Goal: Check status: Check status

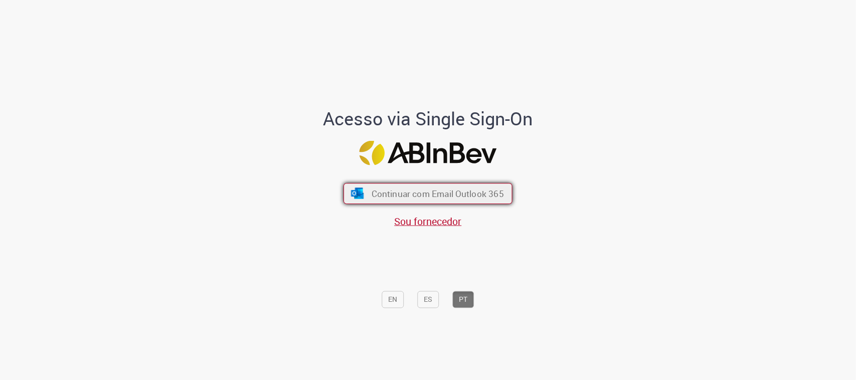
click at [372, 201] on button "Continuar com Email Outlook 365" at bounding box center [428, 193] width 169 height 21
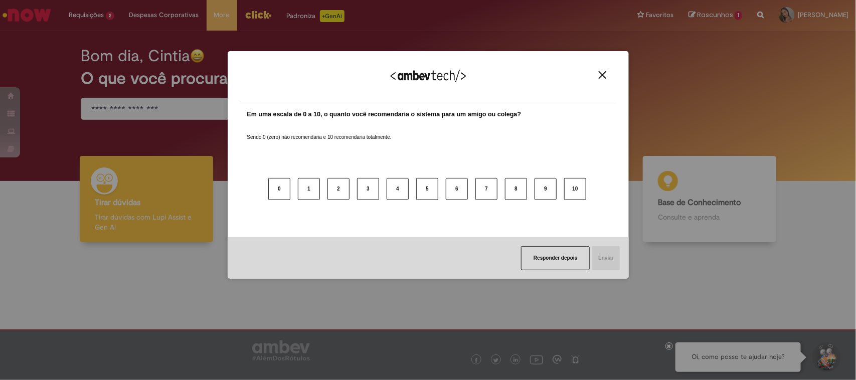
click at [603, 76] on img "Close" at bounding box center [603, 75] width 8 height 8
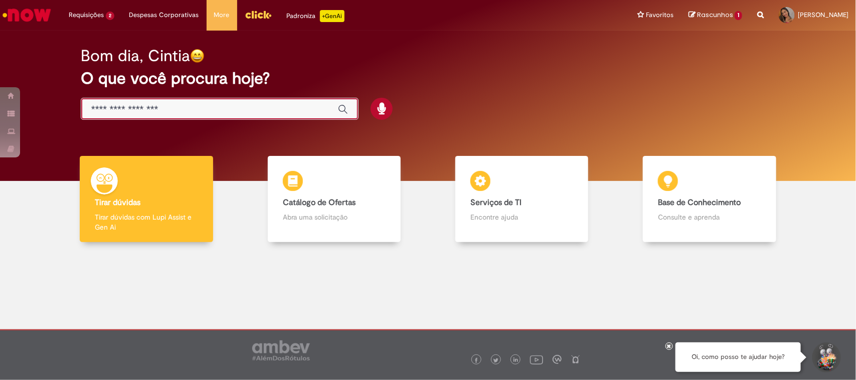
click at [148, 113] on input "Basta digitar aqui" at bounding box center [209, 110] width 237 height 12
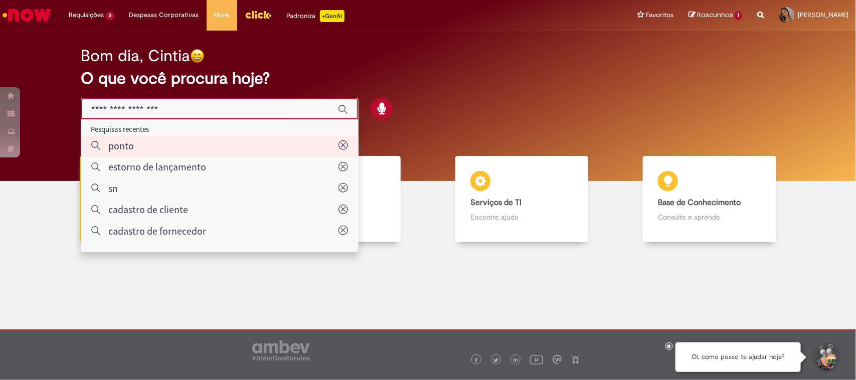
type input "*****"
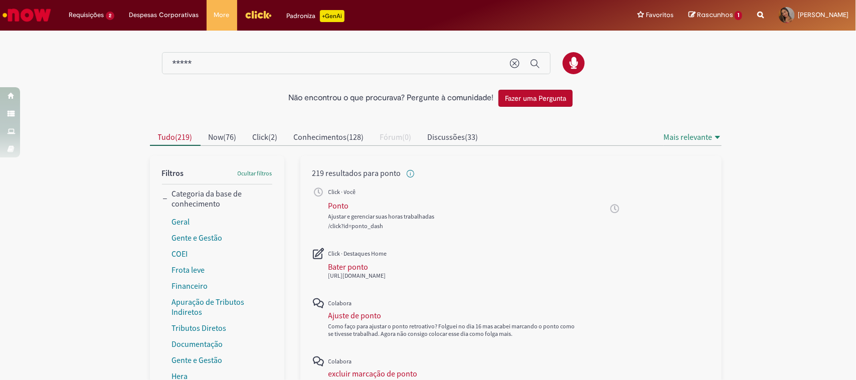
click at [330, 213] on div "Ajustar e gerenciar suas horas trabalhadas" at bounding box center [452, 217] width 249 height 8
click at [332, 202] on div "Ponto" at bounding box center [338, 206] width 21 height 10
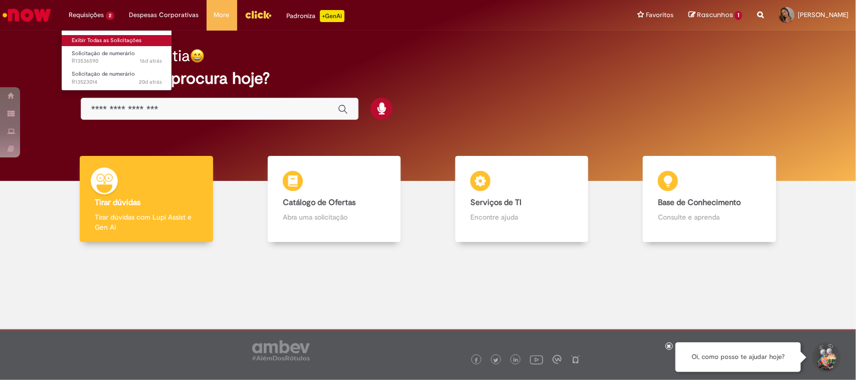
click at [106, 39] on link "Exibir Todas as Solicitações" at bounding box center [117, 40] width 110 height 11
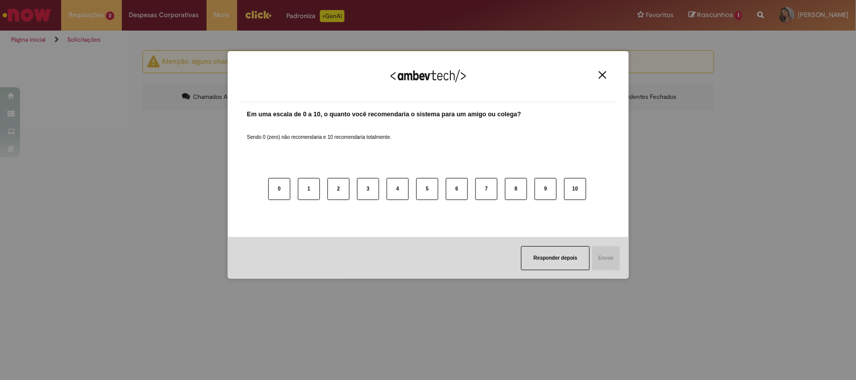
click at [609, 73] on div "Agradecemos seu feedback!" at bounding box center [428, 82] width 377 height 39
click at [602, 76] on img "Close" at bounding box center [603, 75] width 8 height 8
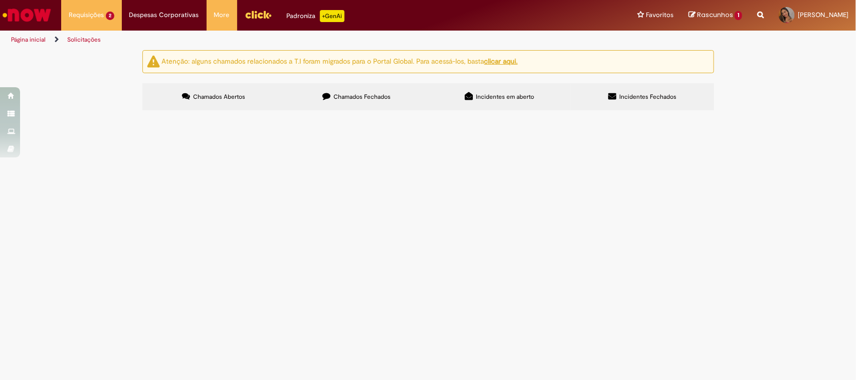
click at [360, 97] on span "Chamados Fechados" at bounding box center [361, 97] width 57 height 8
click at [0, 0] on input "Pesquisar" at bounding box center [0, 0] width 0 height 0
drag, startPoint x: 616, startPoint y: 139, endPoint x: 499, endPoint y: 137, distance: 116.9
click at [0, 0] on div "**********" at bounding box center [0, 0] width 0 height 0
type input "**********"
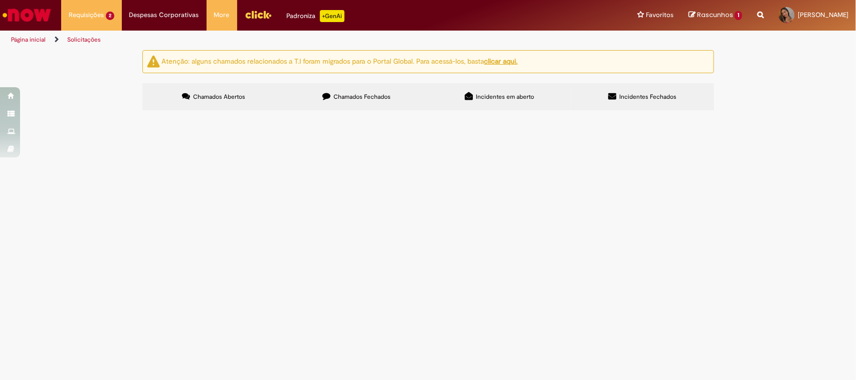
click at [227, 104] on label "Chamados Abertos" at bounding box center [213, 96] width 143 height 27
drag, startPoint x: 349, startPoint y: 66, endPoint x: 345, endPoint y: 87, distance: 21.4
click at [346, 73] on div "Atenção: alguns chamados relacionados a T.I foram migrados para o Portal Global…" at bounding box center [428, 61] width 572 height 23
click at [345, 88] on label "Chamados Fechados" at bounding box center [356, 96] width 143 height 27
click at [0, 0] on input "**********" at bounding box center [0, 0] width 0 height 0
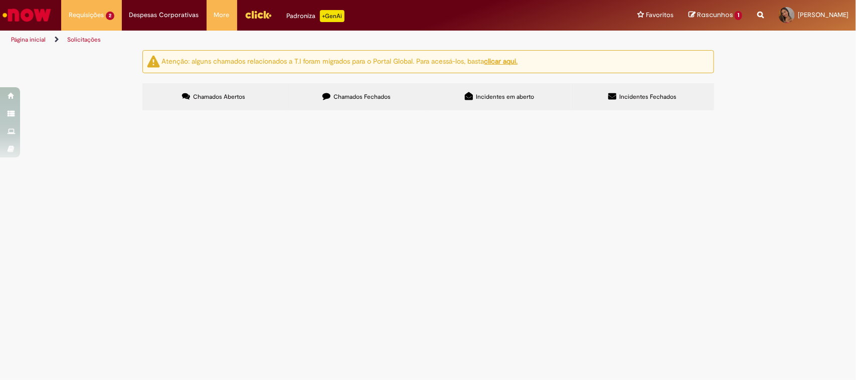
click at [0, 0] on input "**********" at bounding box center [0, 0] width 0 height 0
click at [0, 0] on button "Pesquisar" at bounding box center [0, 0] width 0 height 0
click at [71, 113] on div "Atenção: alguns chamados relacionados a T.I foram migrados para o Portal Global…" at bounding box center [428, 81] width 856 height 63
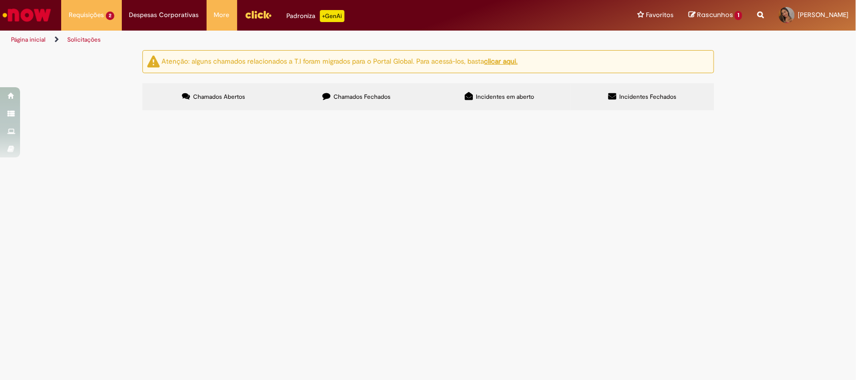
click at [0, 0] on link "2" at bounding box center [0, 0] width 0 height 0
click at [0, 0] on link "3" at bounding box center [0, 0] width 0 height 0
click at [0, 0] on link "4" at bounding box center [0, 0] width 0 height 0
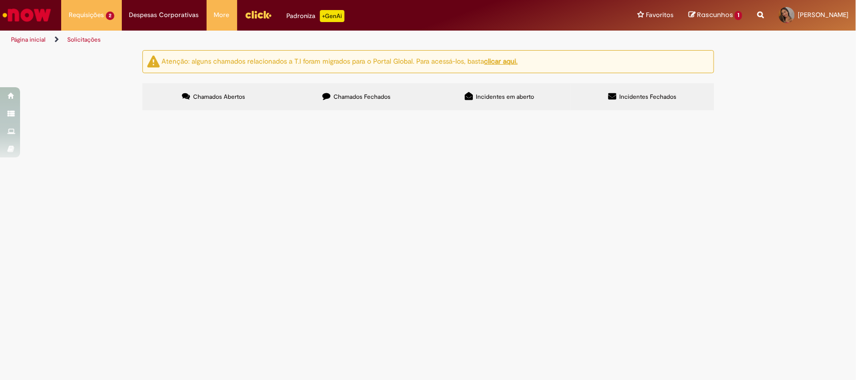
scroll to position [0, 0]
click at [33, 15] on img "Ir para a Homepage" at bounding box center [27, 15] width 52 height 20
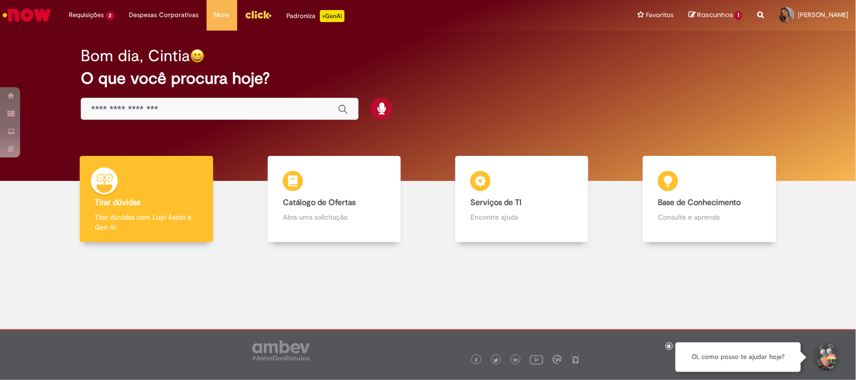
click at [178, 104] on input "Basta digitar aqui" at bounding box center [209, 110] width 237 height 12
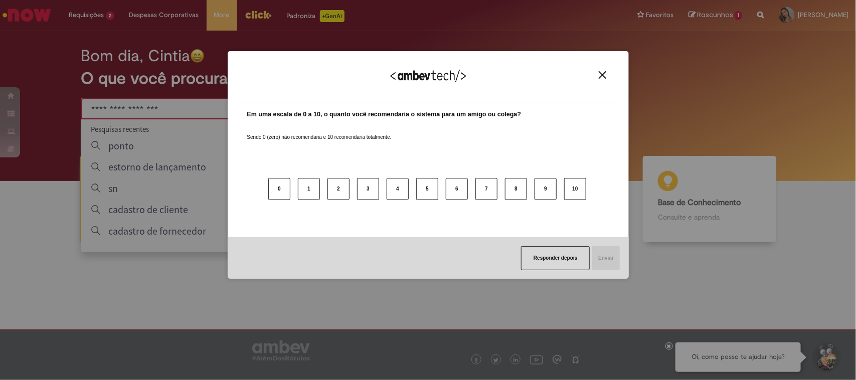
click at [602, 76] on img "Close" at bounding box center [603, 75] width 8 height 8
